Goal: Register for event/course

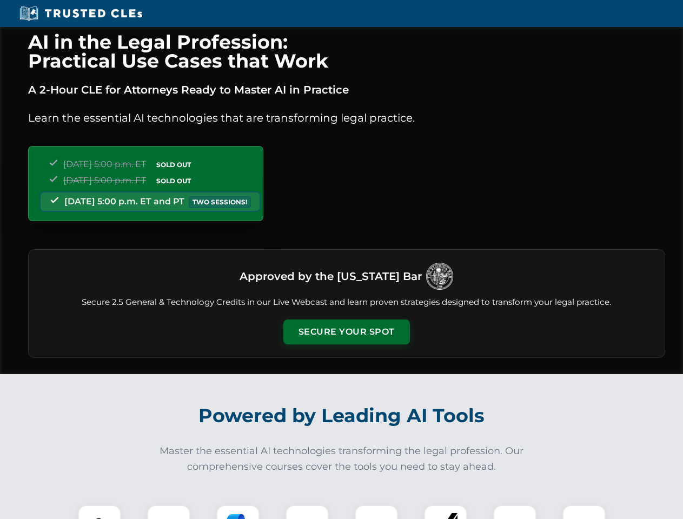
click at [346, 332] on button "Secure Your Spot" at bounding box center [346, 331] width 126 height 25
click at [99, 512] on img at bounding box center [99, 526] width 31 height 31
